Goal: Information Seeking & Learning: Learn about a topic

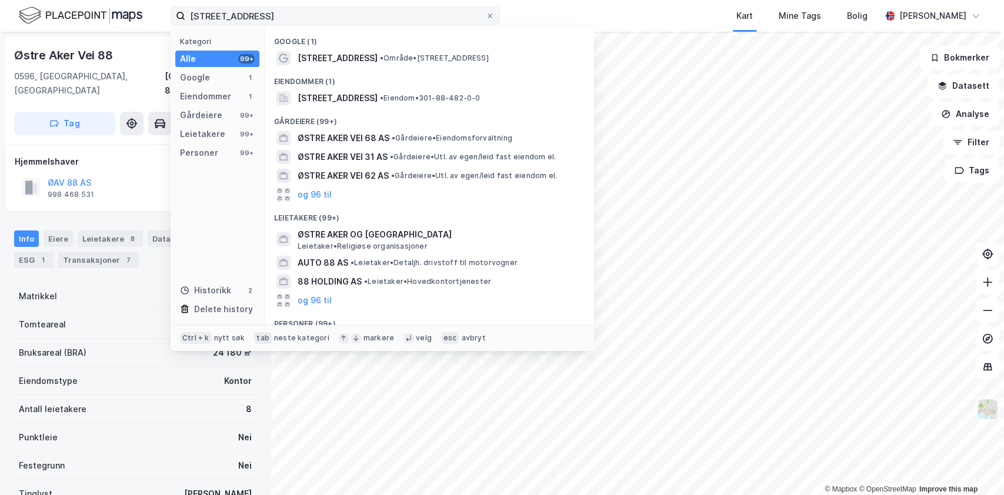
click at [340, 15] on input "[STREET_ADDRESS]" at bounding box center [335, 16] width 300 height 18
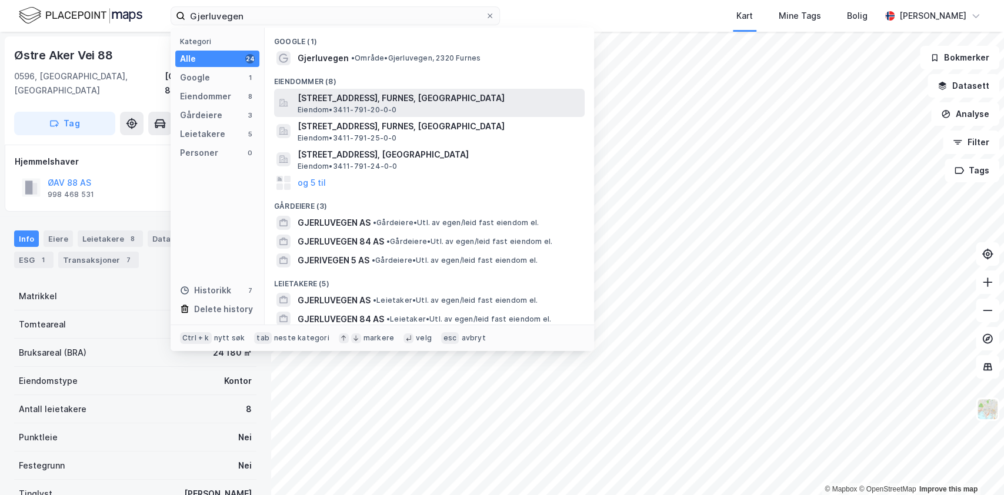
click at [358, 98] on span "[STREET_ADDRESS], FURNES, [GEOGRAPHIC_DATA]" at bounding box center [439, 98] width 282 height 14
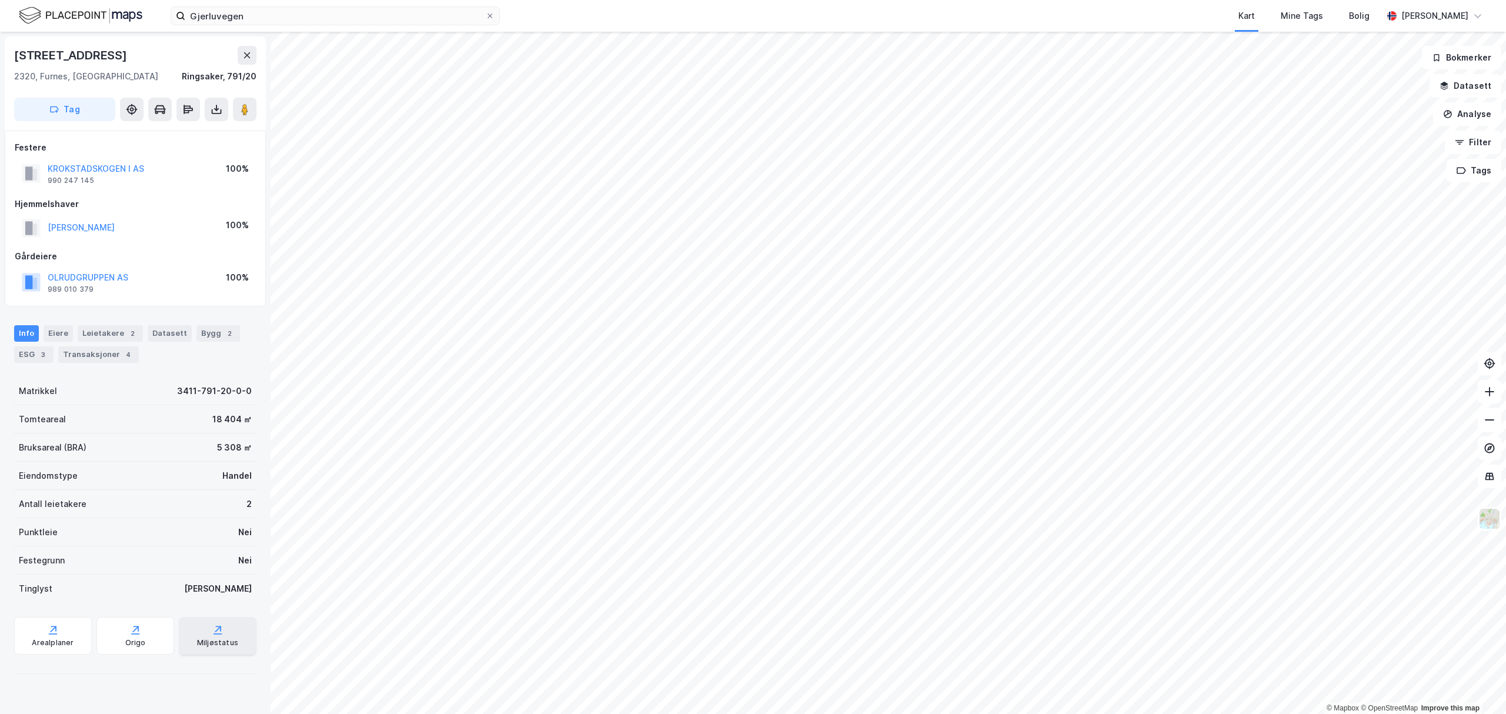
click at [205, 495] on div "Miljøstatus" at bounding box center [217, 642] width 41 height 9
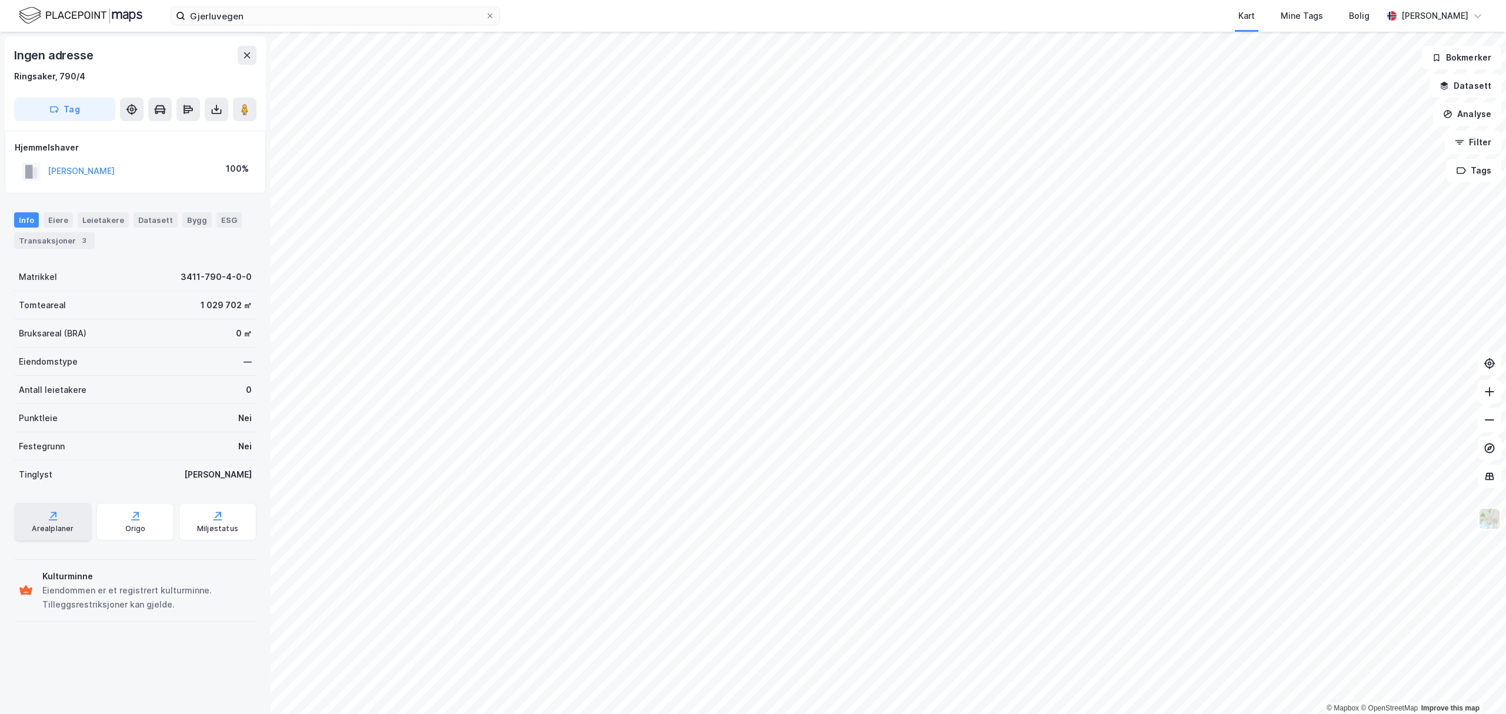
click at [68, 495] on div "Arealplaner" at bounding box center [53, 522] width 78 height 38
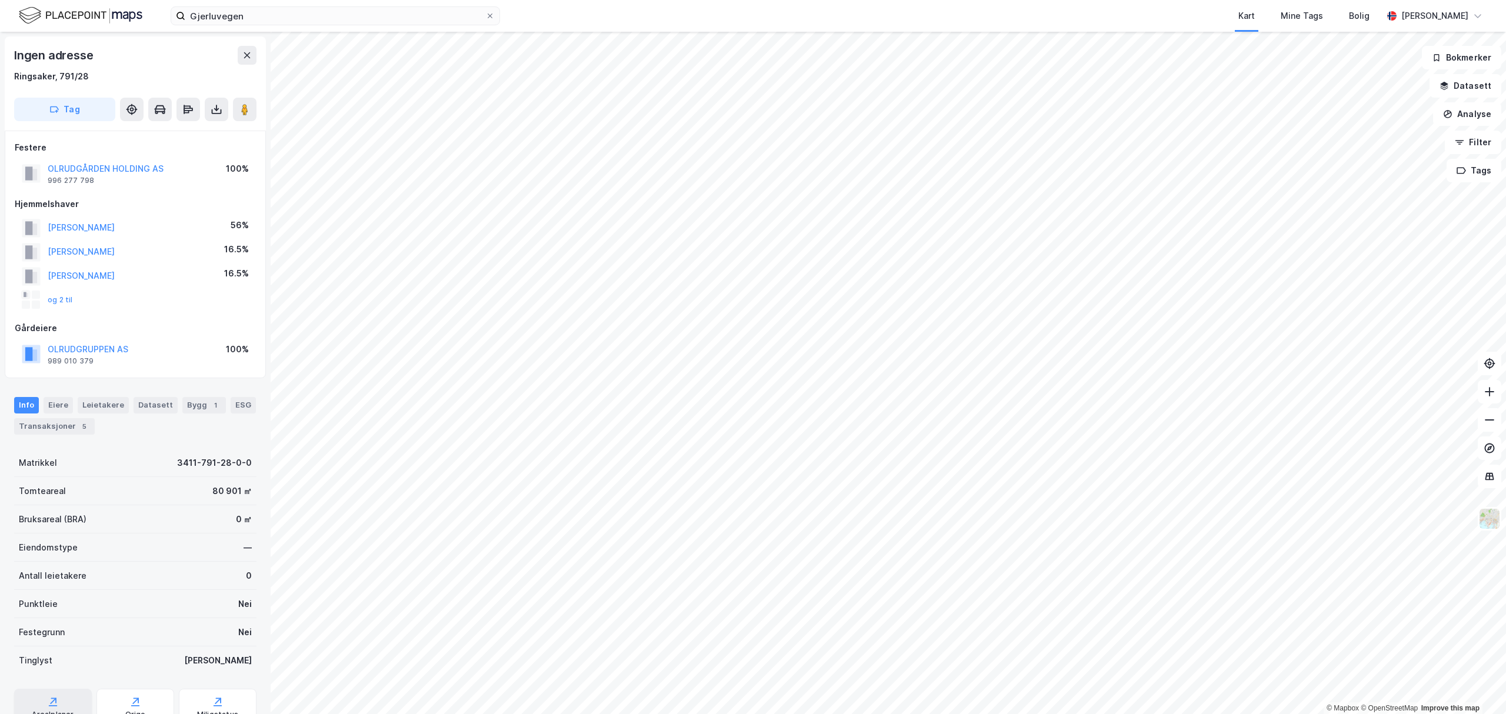
click at [52, 495] on icon at bounding box center [53, 702] width 12 height 12
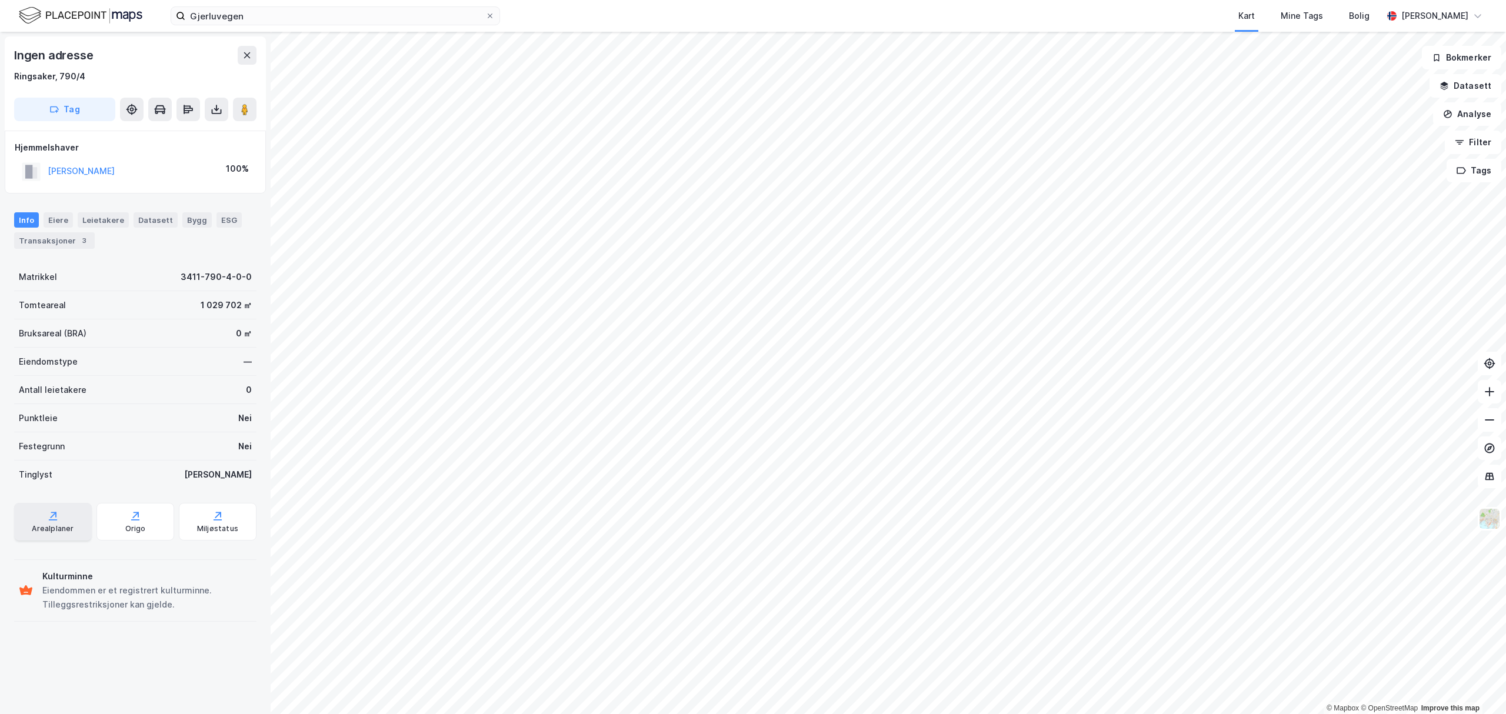
click at [67, 495] on div "Arealplaner" at bounding box center [53, 528] width 42 height 9
click at [260, 12] on input "Gjerluvegen" at bounding box center [335, 16] width 300 height 18
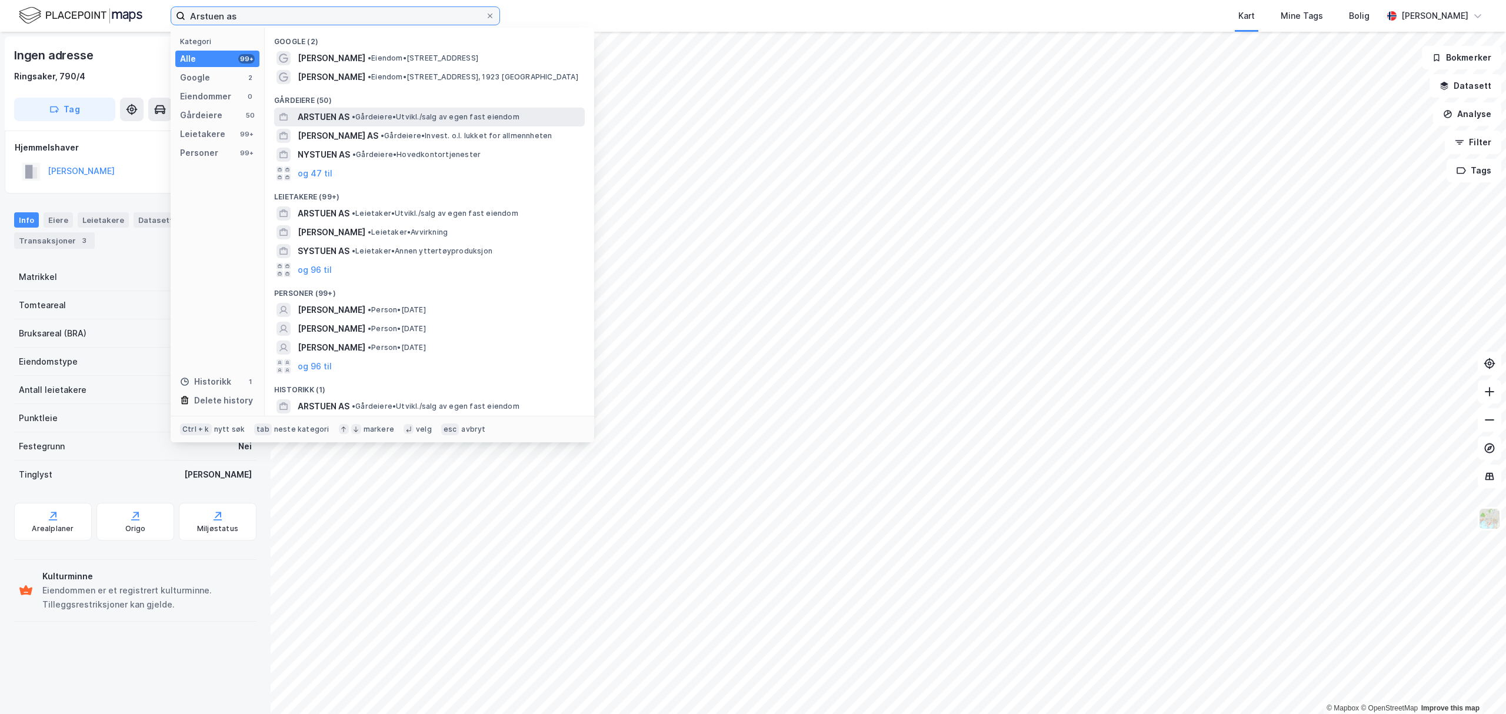
type input "Arstuen as"
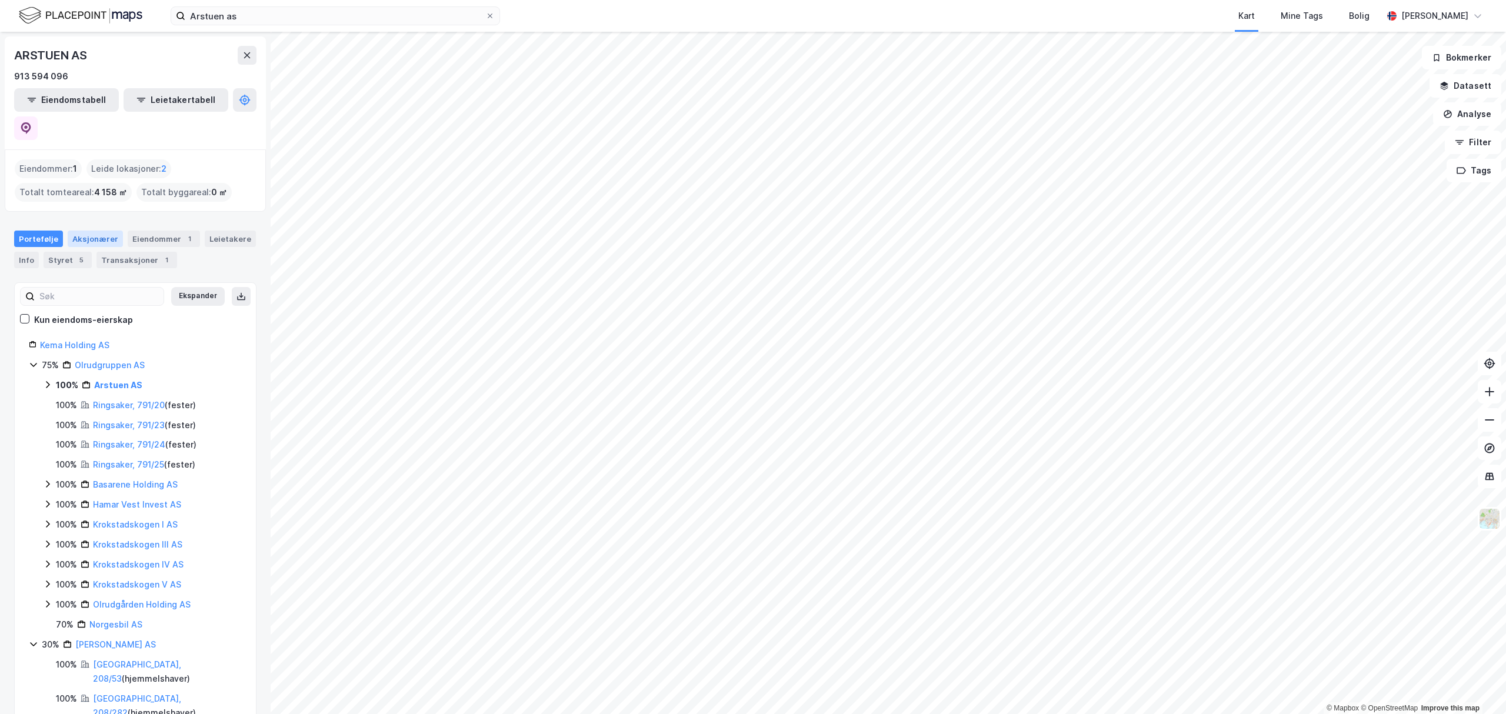
click at [90, 231] on div "Aksjonærer" at bounding box center [95, 239] width 55 height 16
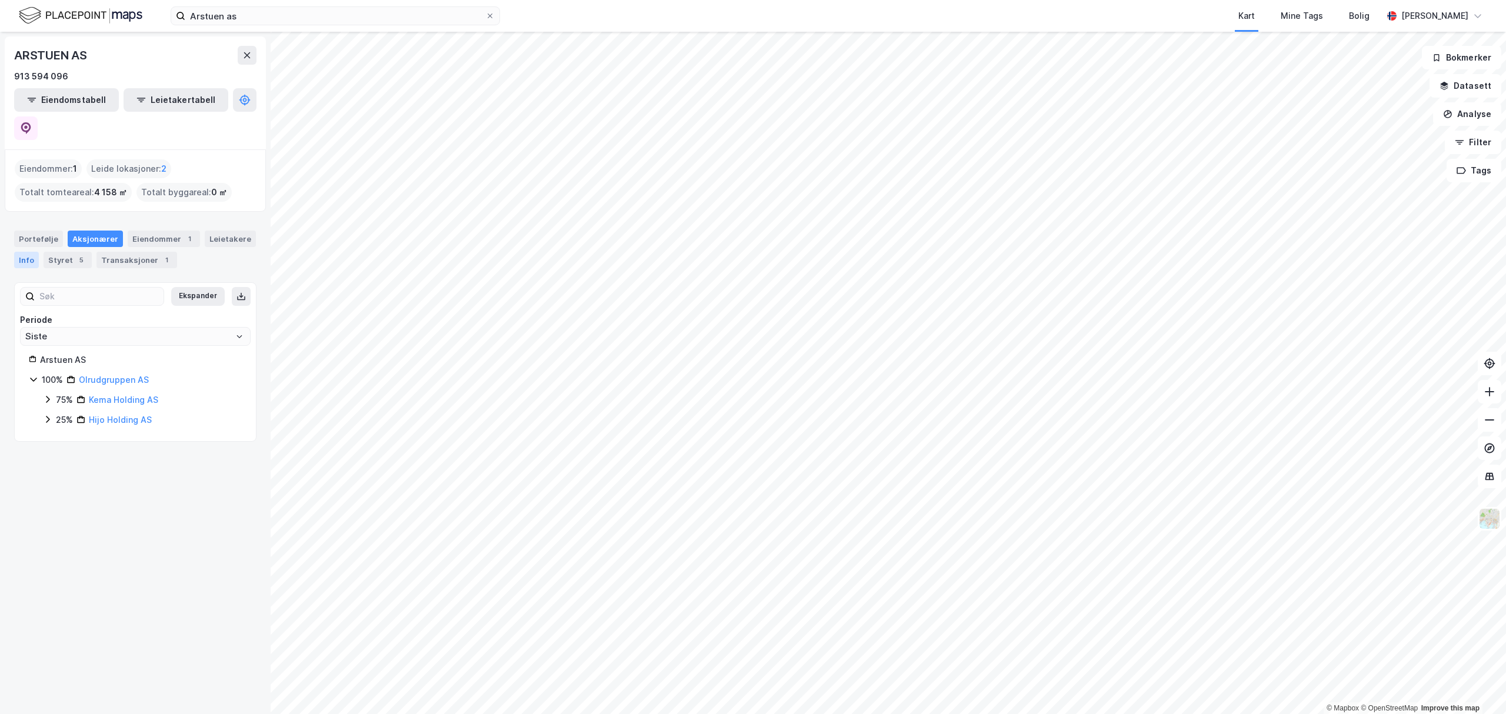
click at [25, 252] on div "Info" at bounding box center [26, 260] width 25 height 16
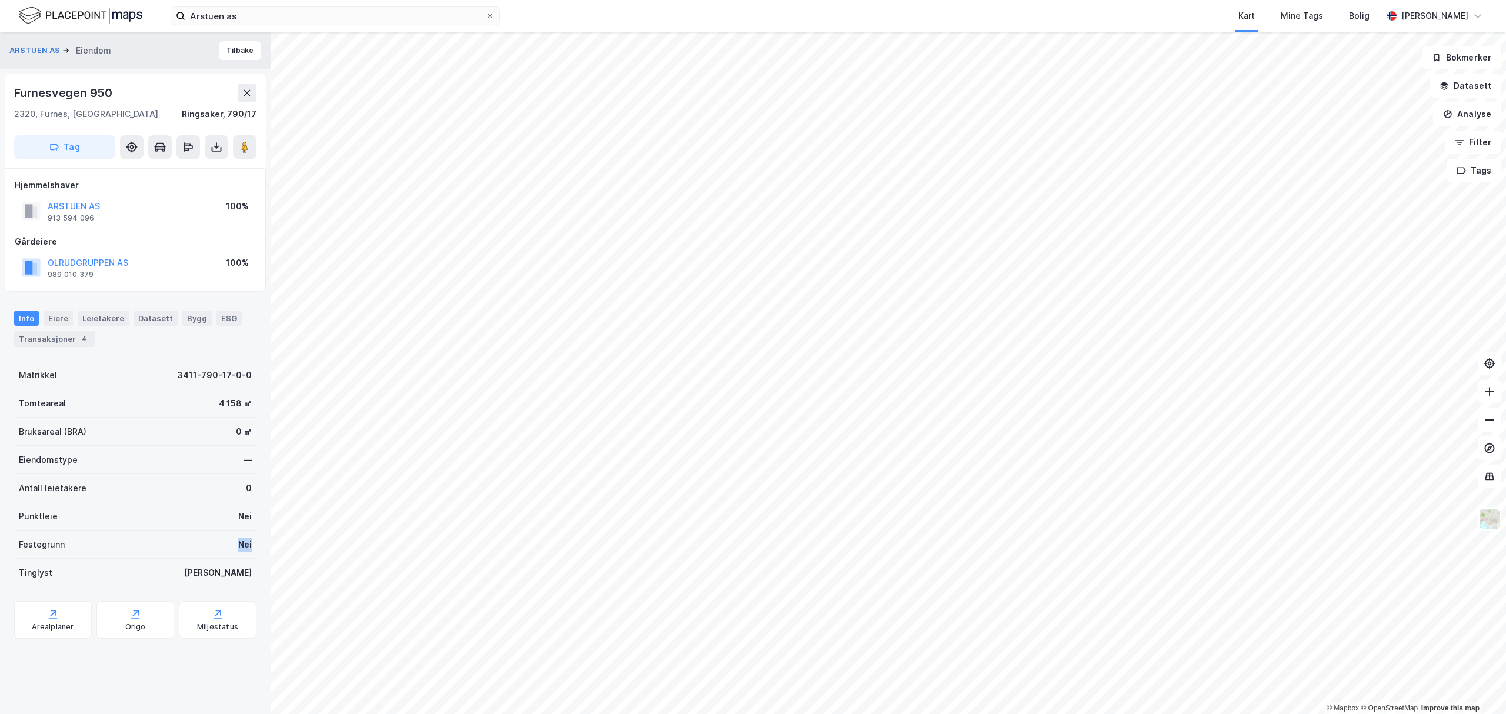
drag, startPoint x: 229, startPoint y: 544, endPoint x: 249, endPoint y: 542, distance: 20.6
click at [249, 495] on div "ARSTUEN AS Eiendom Tilbake Furnesvegen 950 2320, [GEOGRAPHIC_DATA], Innlandet […" at bounding box center [135, 373] width 271 height 682
click at [67, 495] on div "Arealplaner" at bounding box center [53, 626] width 42 height 9
